Goal: Task Accomplishment & Management: Manage account settings

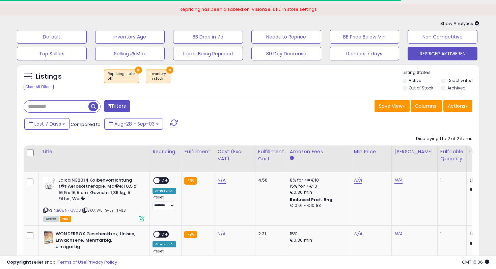
scroll to position [76, 0]
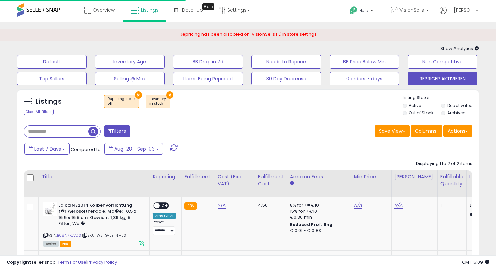
scroll to position [76, 0]
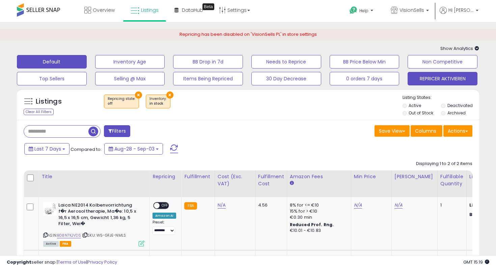
click at [65, 65] on button "Default" at bounding box center [52, 61] width 70 height 13
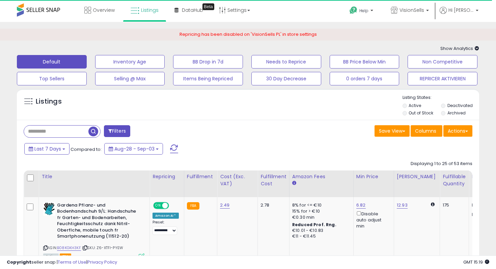
click at [68, 133] on input "text" at bounding box center [56, 132] width 64 height 12
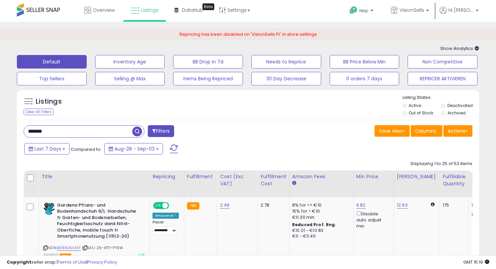
type input "*******"
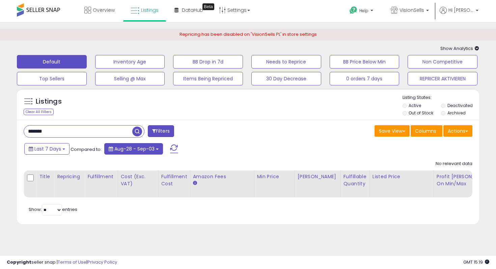
click at [136, 151] on span "Aug-28 - Sep-03" at bounding box center [134, 148] width 40 height 7
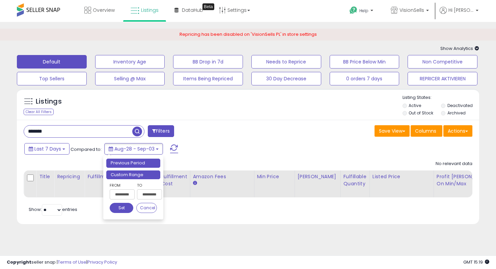
click at [138, 178] on li "Custom Range" at bounding box center [133, 174] width 54 height 9
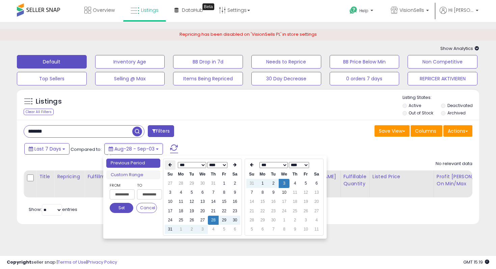
click at [170, 165] on icon at bounding box center [169, 165] width 3 height 4
click at [184, 194] on td "7" at bounding box center [180, 192] width 11 height 9
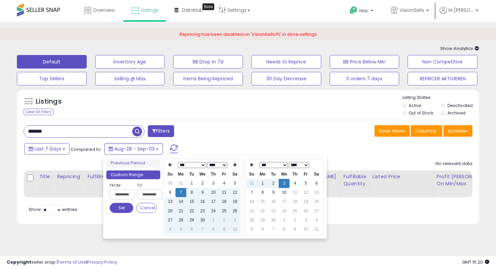
type input "**********"
click at [128, 208] on button "Set" at bounding box center [122, 208] width 24 height 10
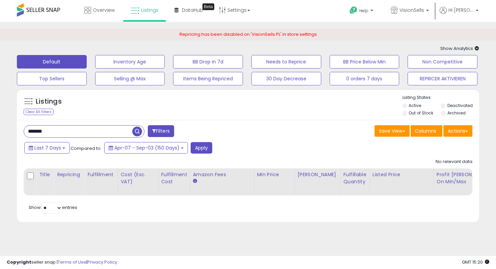
click at [162, 131] on button "Filters" at bounding box center [161, 131] width 26 height 12
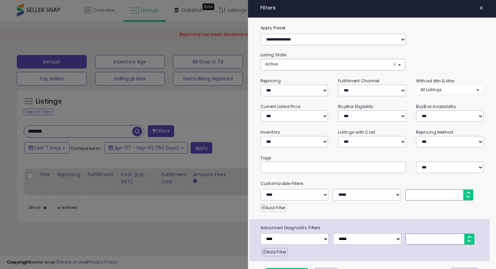
click at [162, 131] on div at bounding box center [248, 134] width 496 height 269
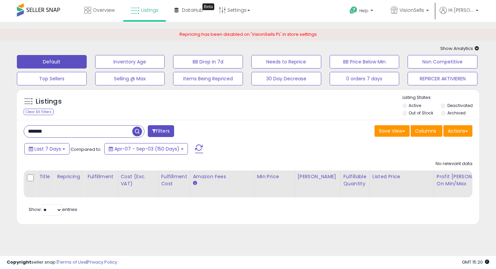
click at [139, 133] on span "button" at bounding box center [137, 132] width 10 height 10
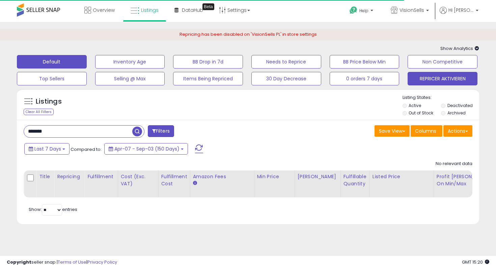
click at [436, 83] on button "REPRICER AKTIVIEREN" at bounding box center [443, 78] width 70 height 13
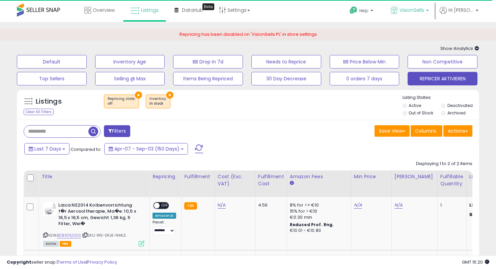
click at [410, 9] on span "VisionSells" at bounding box center [412, 10] width 25 height 7
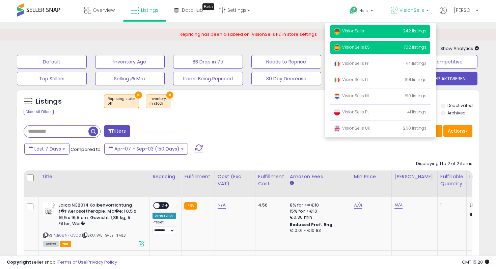
click at [370, 48] on span "VisionSells ES" at bounding box center [352, 47] width 36 height 6
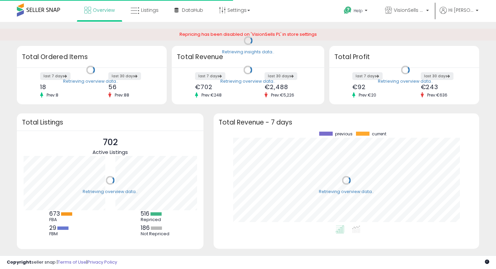
scroll to position [67, 92]
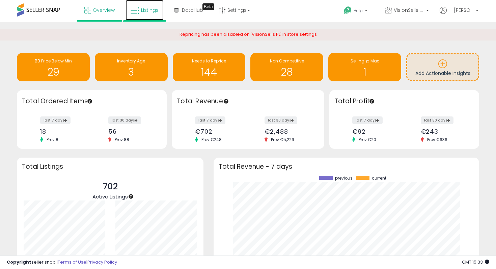
click at [136, 10] on icon at bounding box center [135, 10] width 9 height 9
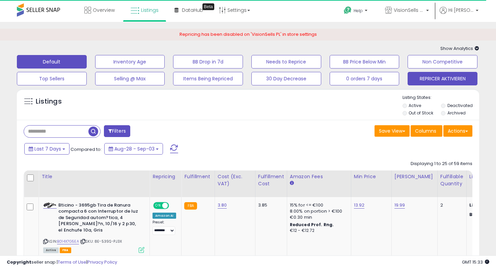
click at [434, 78] on button "REPRICER AKTIVIEREN" at bounding box center [443, 78] width 70 height 13
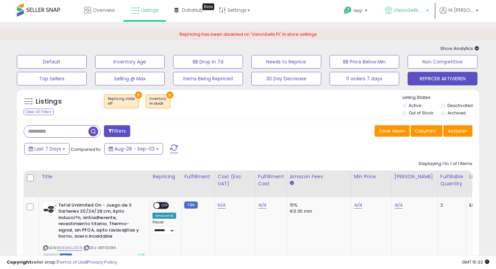
click at [426, 3] on link "VisionSells ES" at bounding box center [407, 11] width 54 height 22
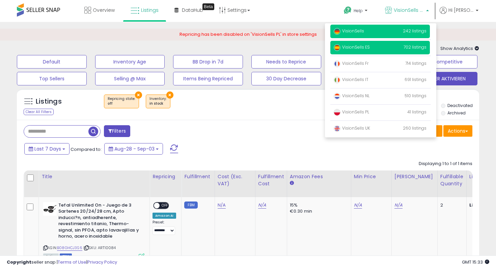
click at [380, 28] on p "VisionSells 242 listings" at bounding box center [380, 31] width 100 height 13
